Goal: Check status: Check status

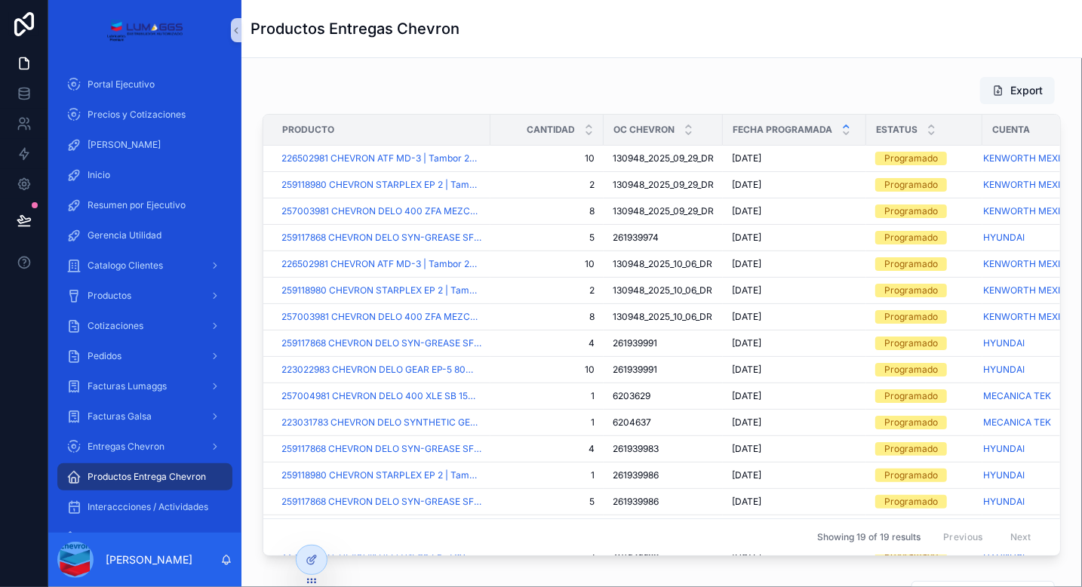
scroll to position [0, 54]
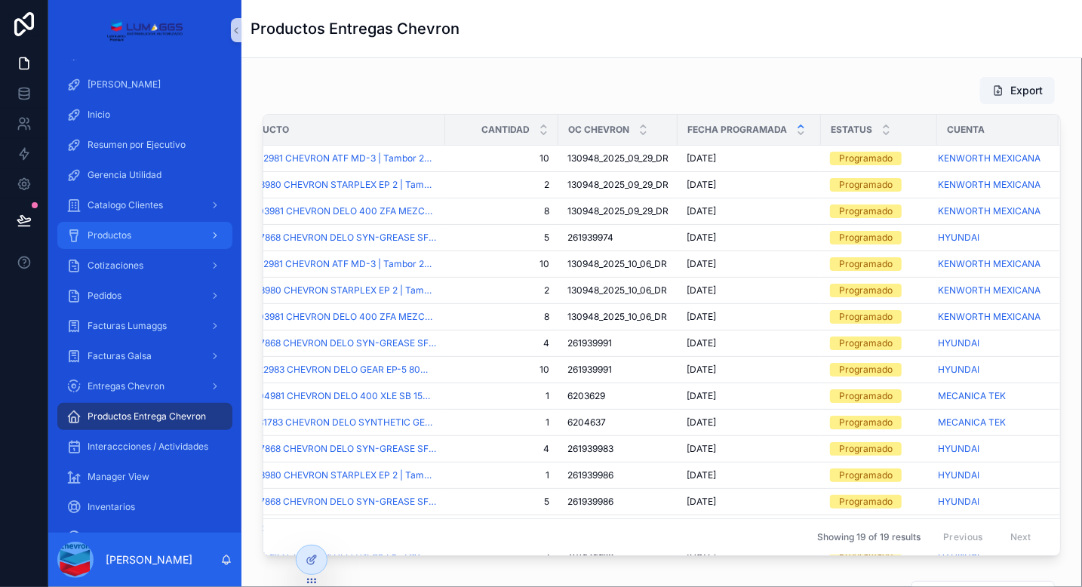
click at [115, 229] on span "Productos" at bounding box center [110, 235] width 44 height 12
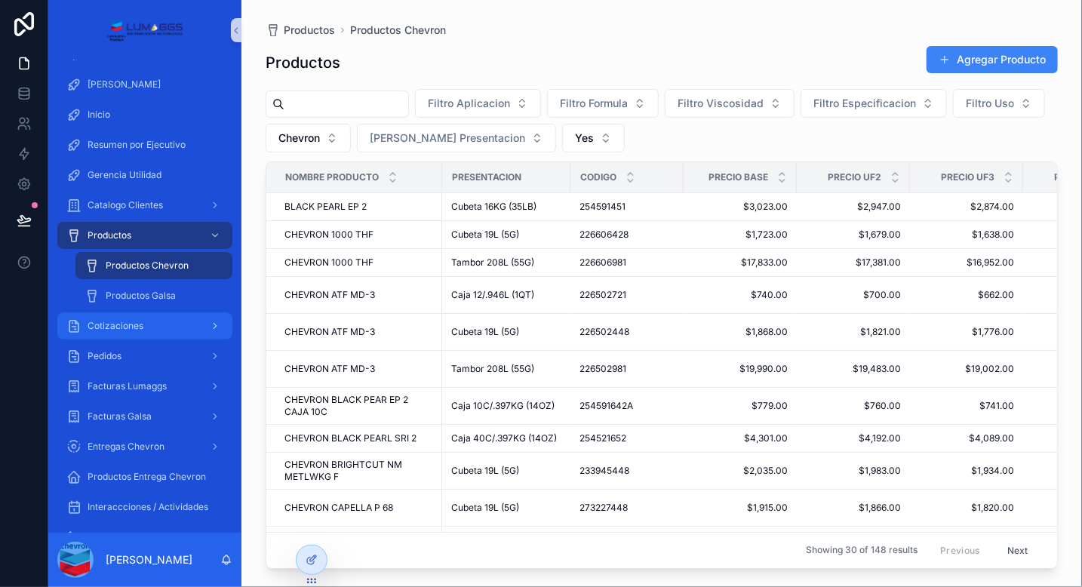
click at [112, 327] on span "Cotizaciones" at bounding box center [116, 326] width 56 height 12
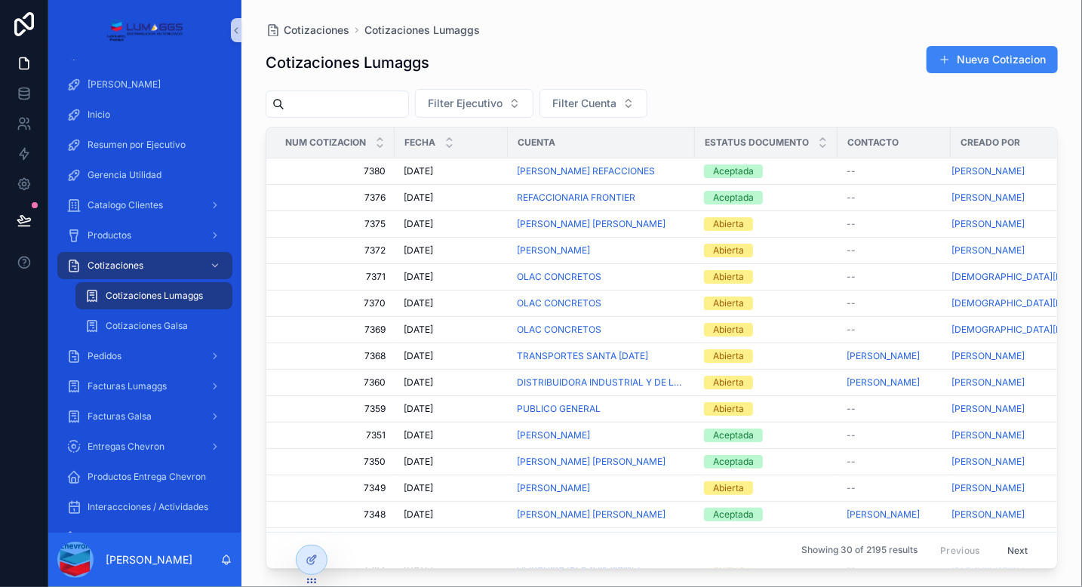
click at [146, 290] on span "Cotizaciones Lumaggs" at bounding box center [154, 296] width 97 height 12
click at [617, 102] on span "Filter Cuenta" at bounding box center [585, 103] width 64 height 15
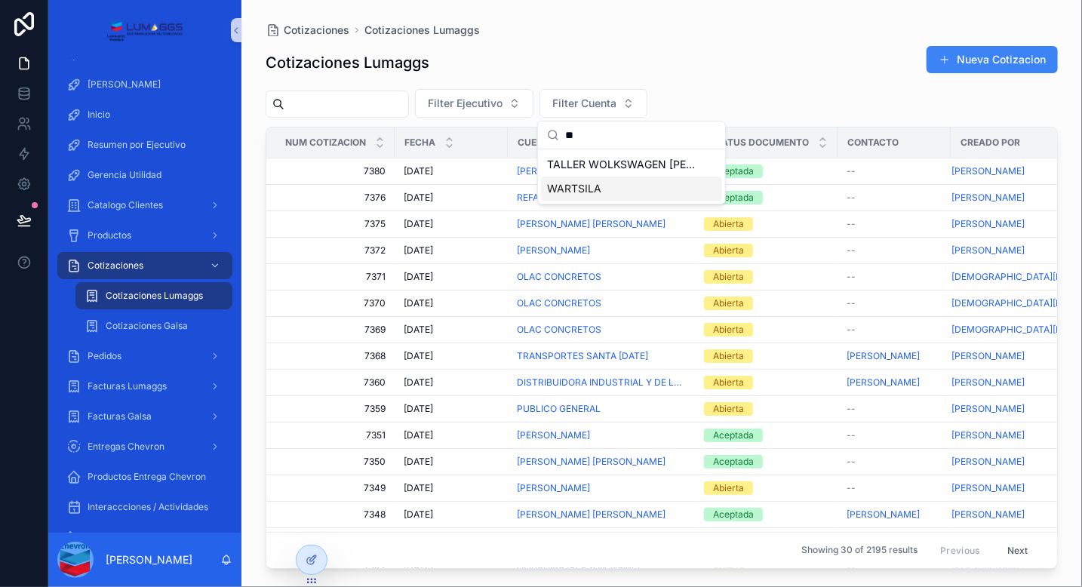
type input "**"
click at [568, 189] on span "WARTSILA" at bounding box center [574, 188] width 54 height 15
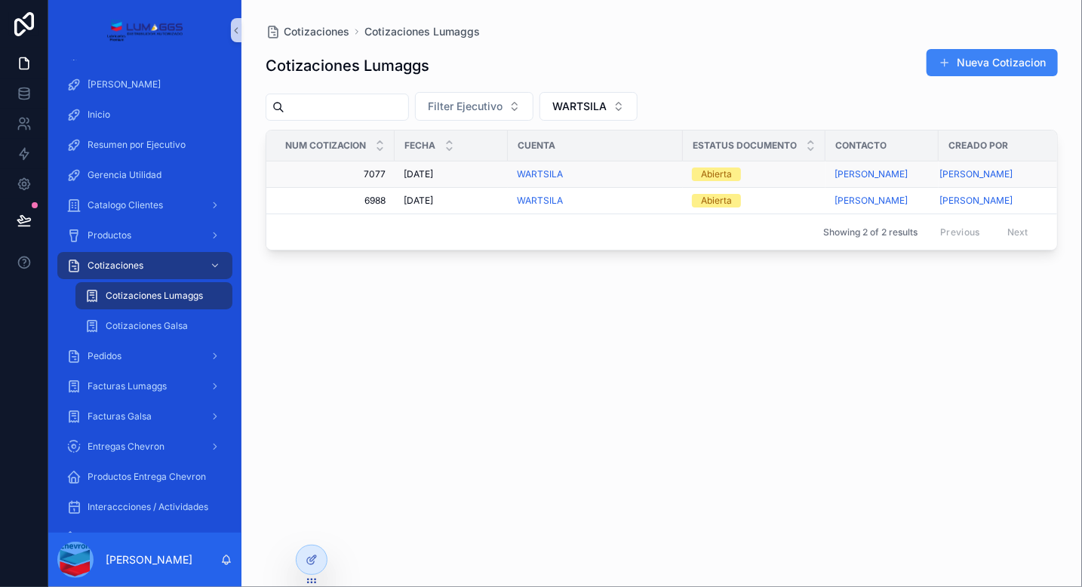
click at [589, 174] on div "WARTSILA" at bounding box center [595, 174] width 157 height 12
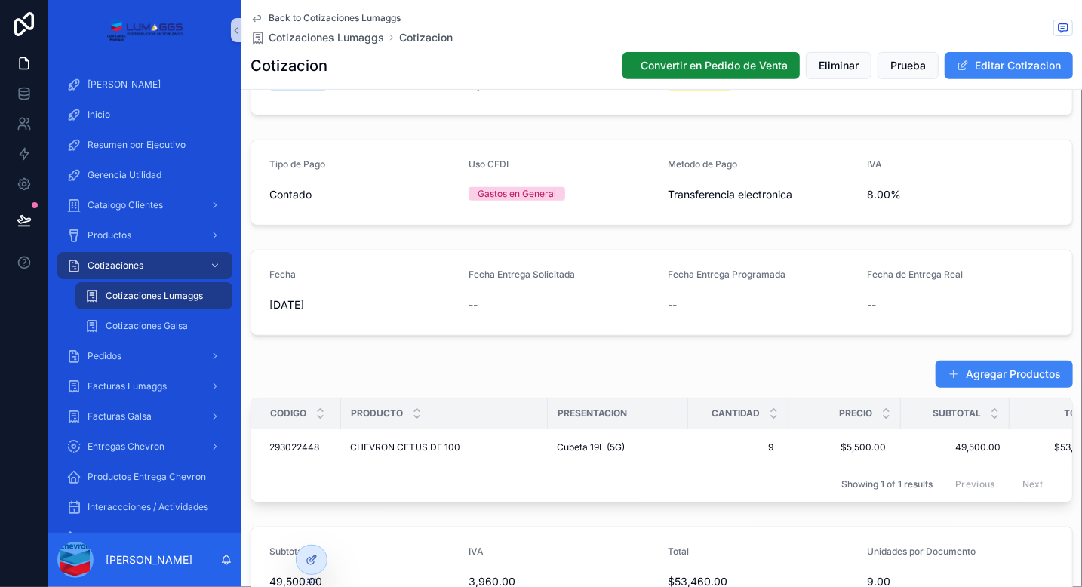
scroll to position [261, 0]
